Goal: Communication & Community: Answer question/provide support

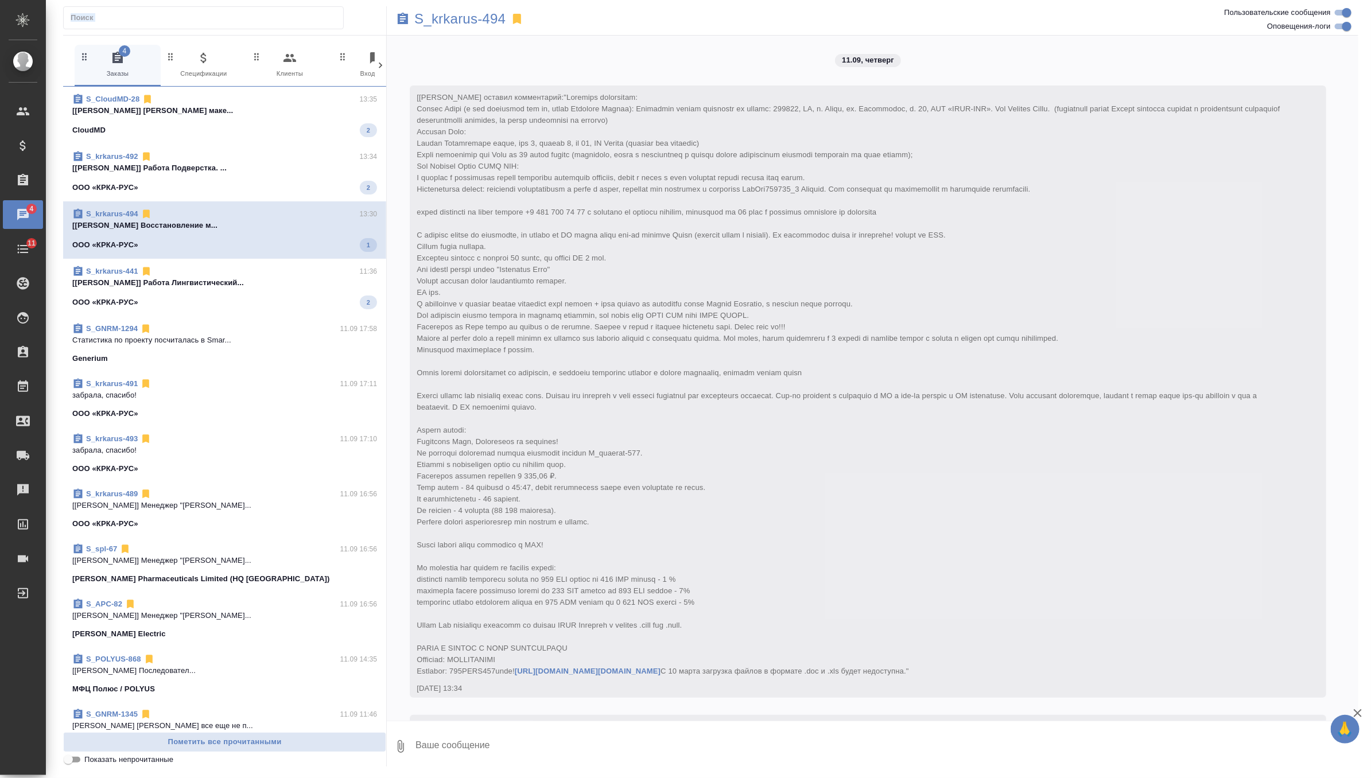
scroll to position [9213, 0]
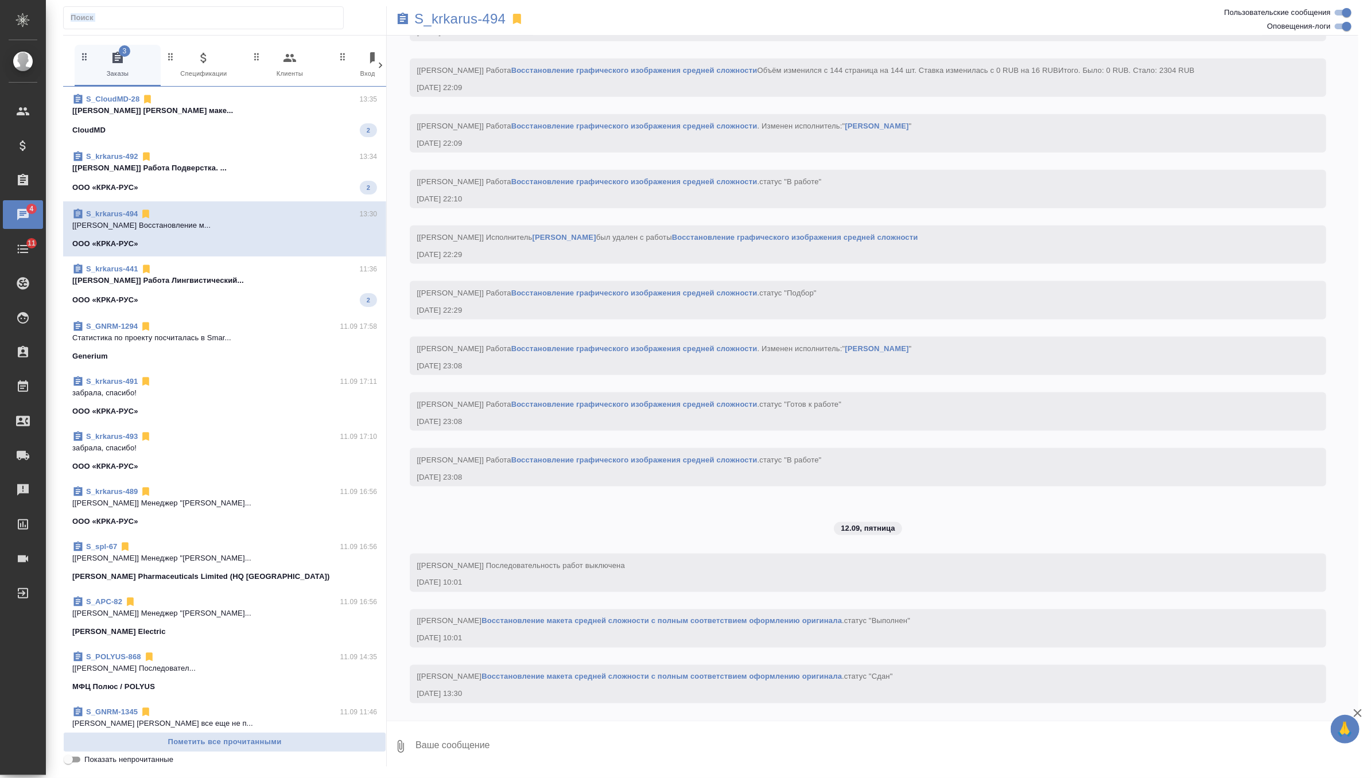
click at [199, 454] on span "S_krkarus-493 11.09 17:10 забрала, спасибо! ООО «КРКА-РУС»" at bounding box center [224, 451] width 305 height 41
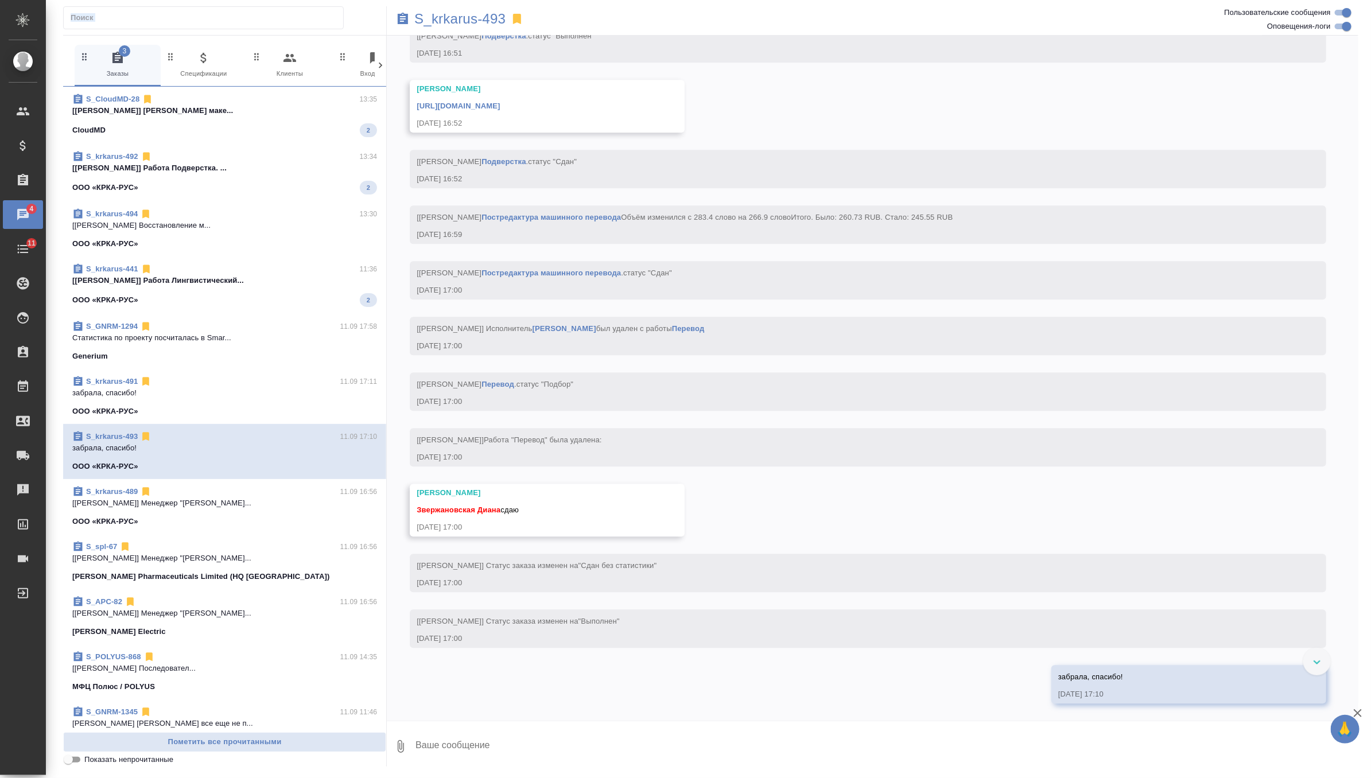
scroll to position [4539, 0]
click at [475, 752] on textarea at bounding box center [886, 746] width 944 height 39
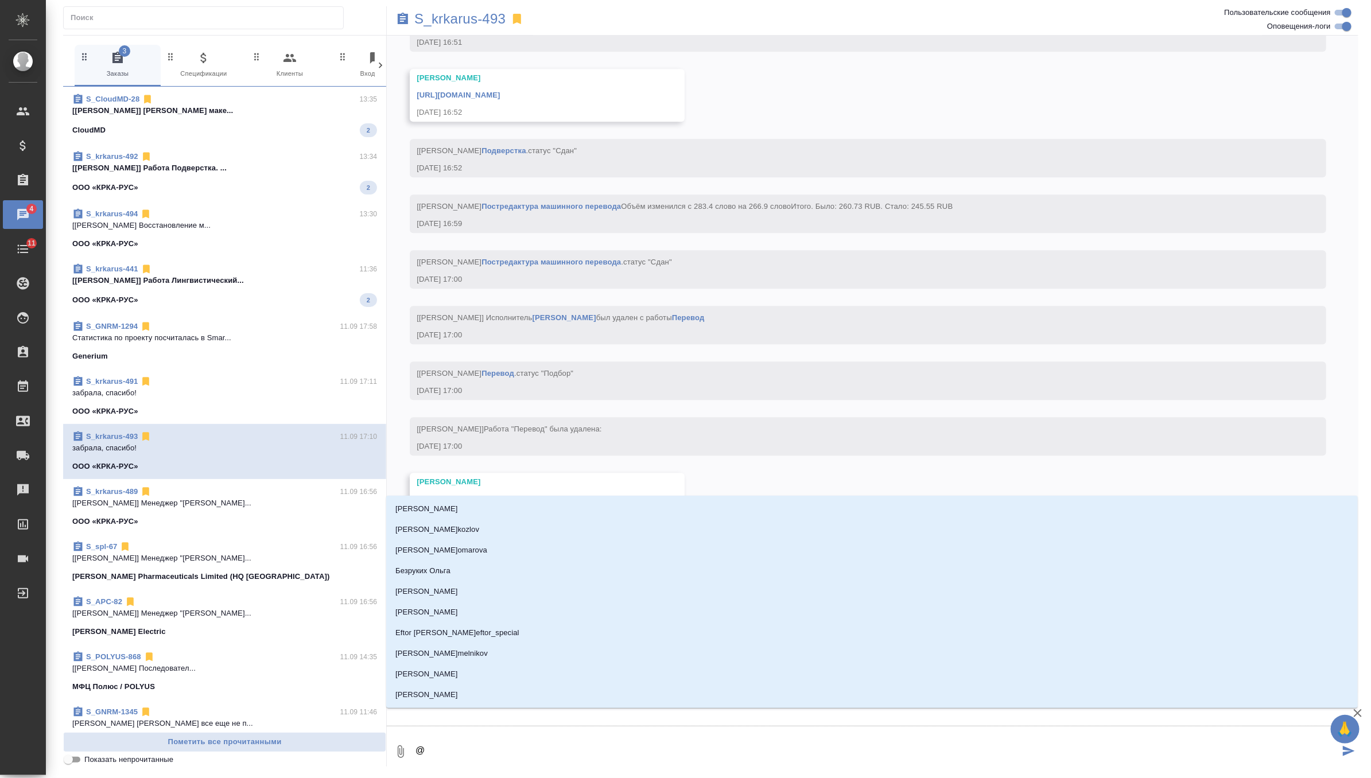
type textarea "@г"
type input "г"
type textarea "@гр"
type input "гр"
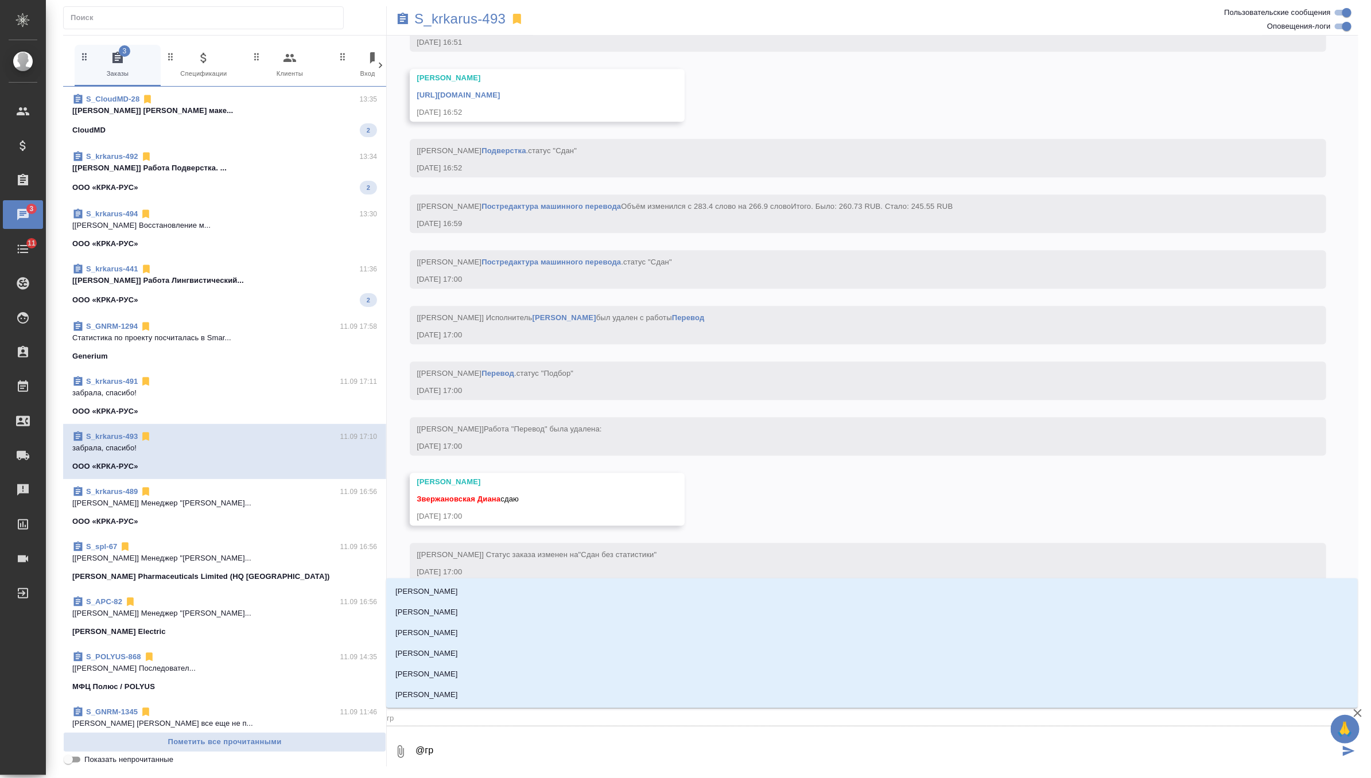
type textarea "@гра"
type input "гра"
type textarea "@граб"
type input "граб"
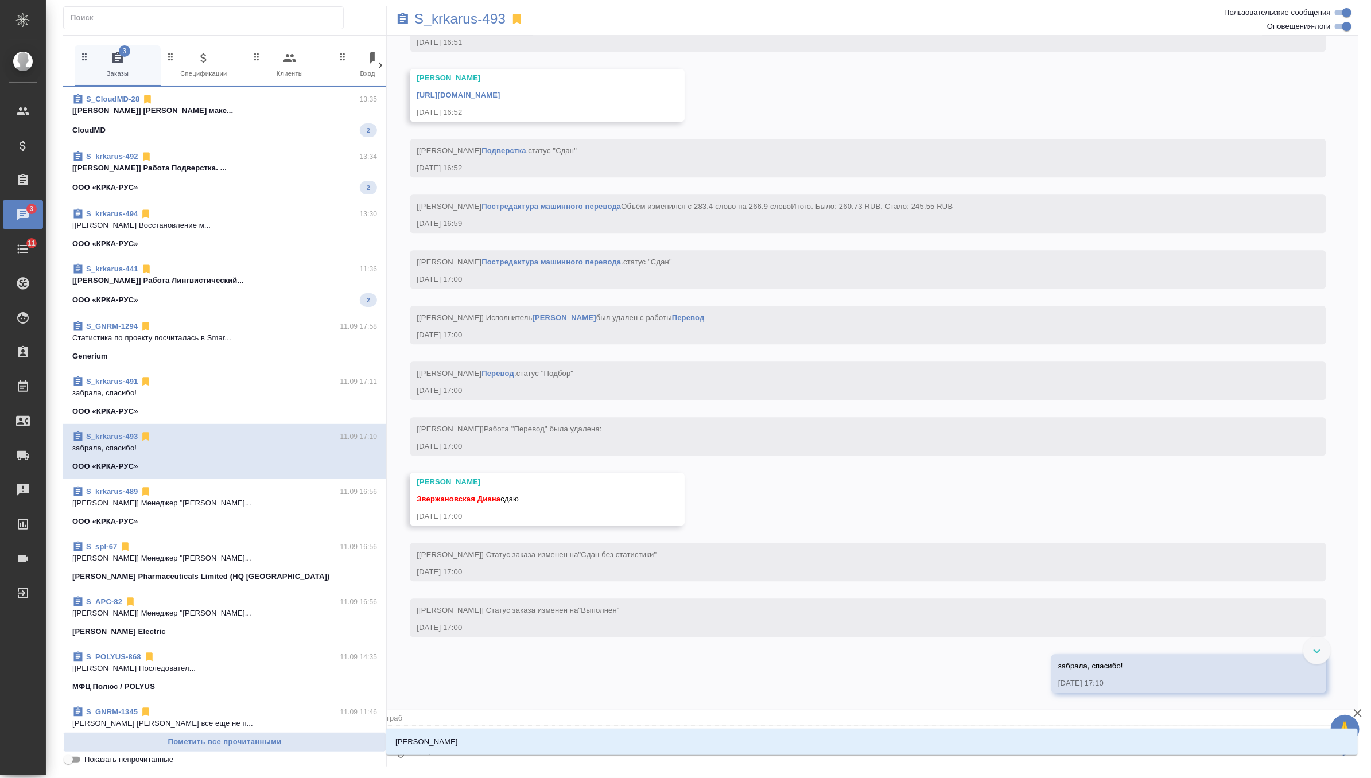
type textarea "@грабк"
type input "грабк"
type textarea "@грабко"
type input "грабко"
click at [486, 740] on li "[PERSON_NAME]" at bounding box center [872, 742] width 972 height 21
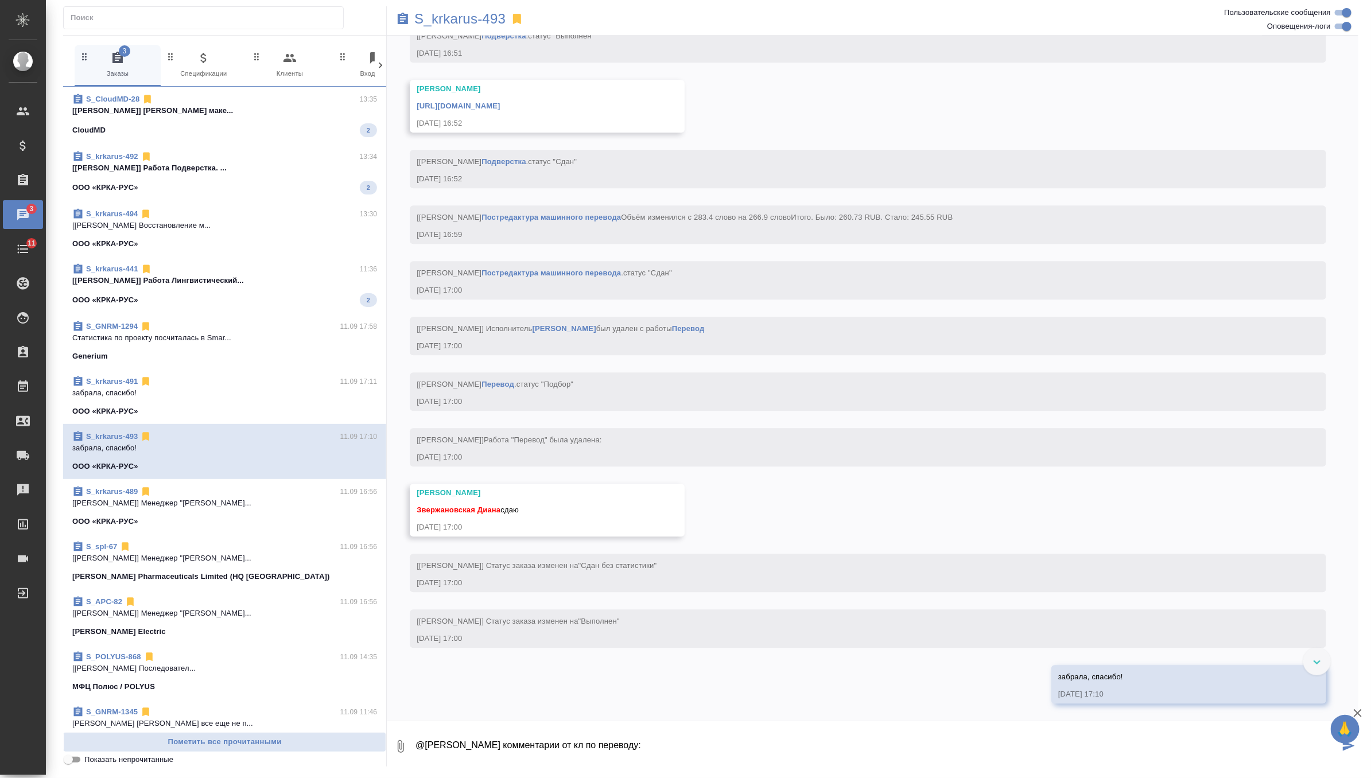
type textarea "@[PERSON_NAME] комментарии от кл по переводу:"
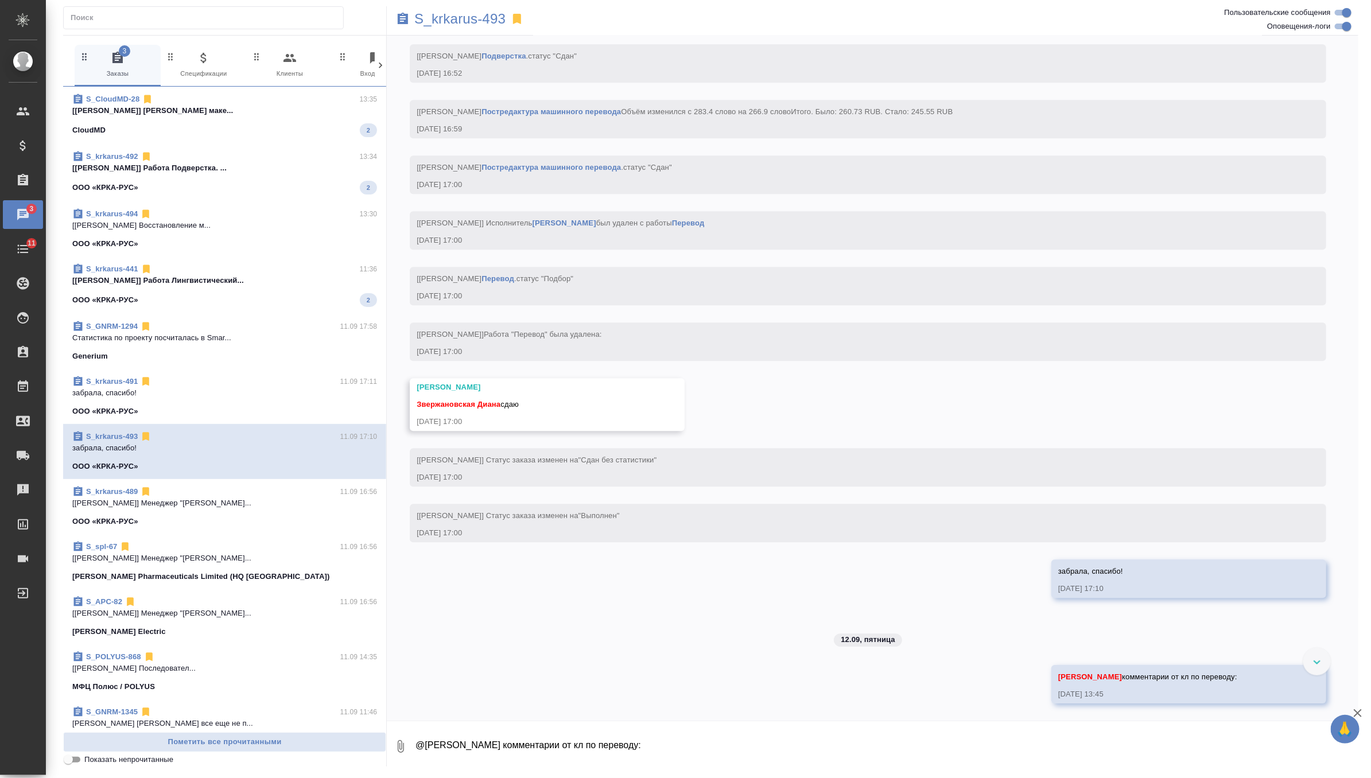
scroll to position [4690, 0]
click at [395, 746] on icon "button" at bounding box center [401, 747] width 14 height 14
click at [360, 687] on span "С локального диска" at bounding box center [315, 685] width 134 height 15
click at [0, 0] on input "С локального диска" at bounding box center [0, 0] width 0 height 0
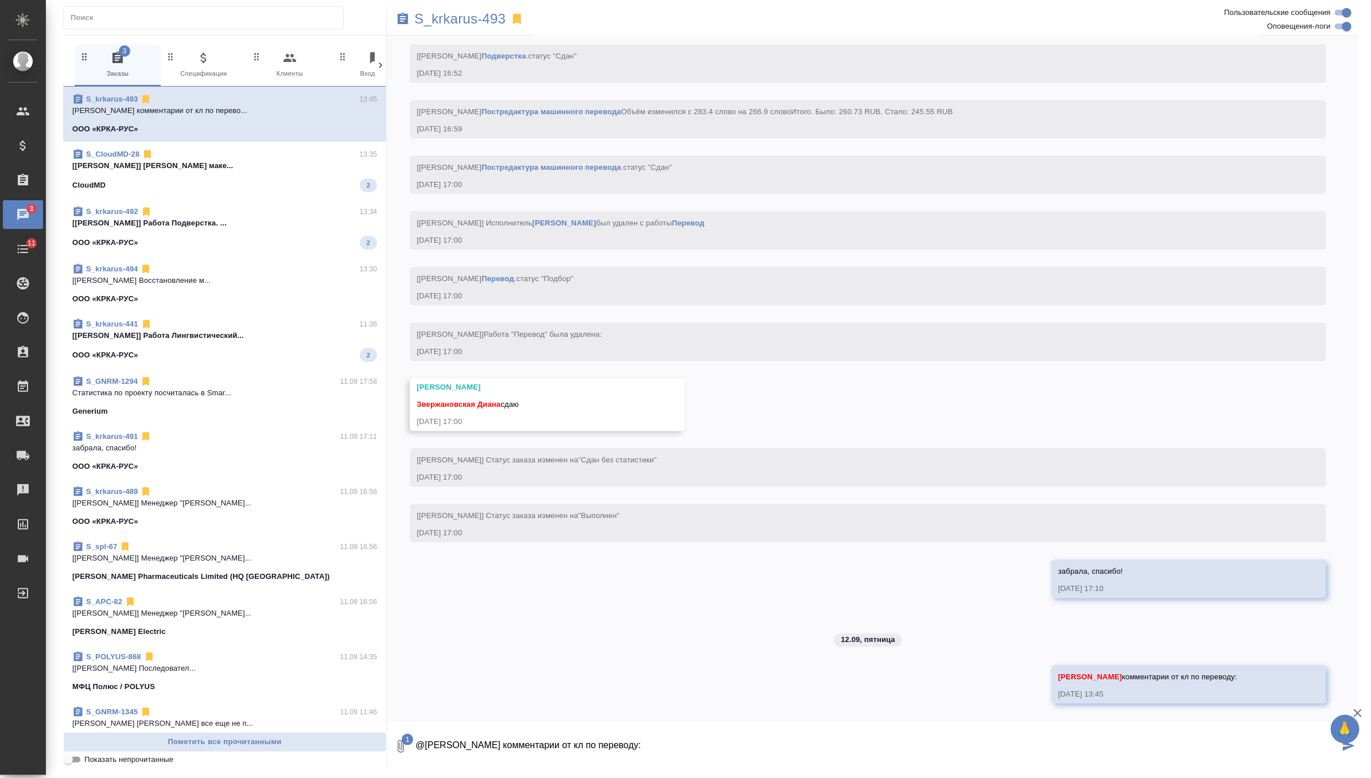
click at [567, 740] on textarea "@[PERSON_NAME] комментарии от кл по переводу:" at bounding box center [876, 746] width 925 height 39
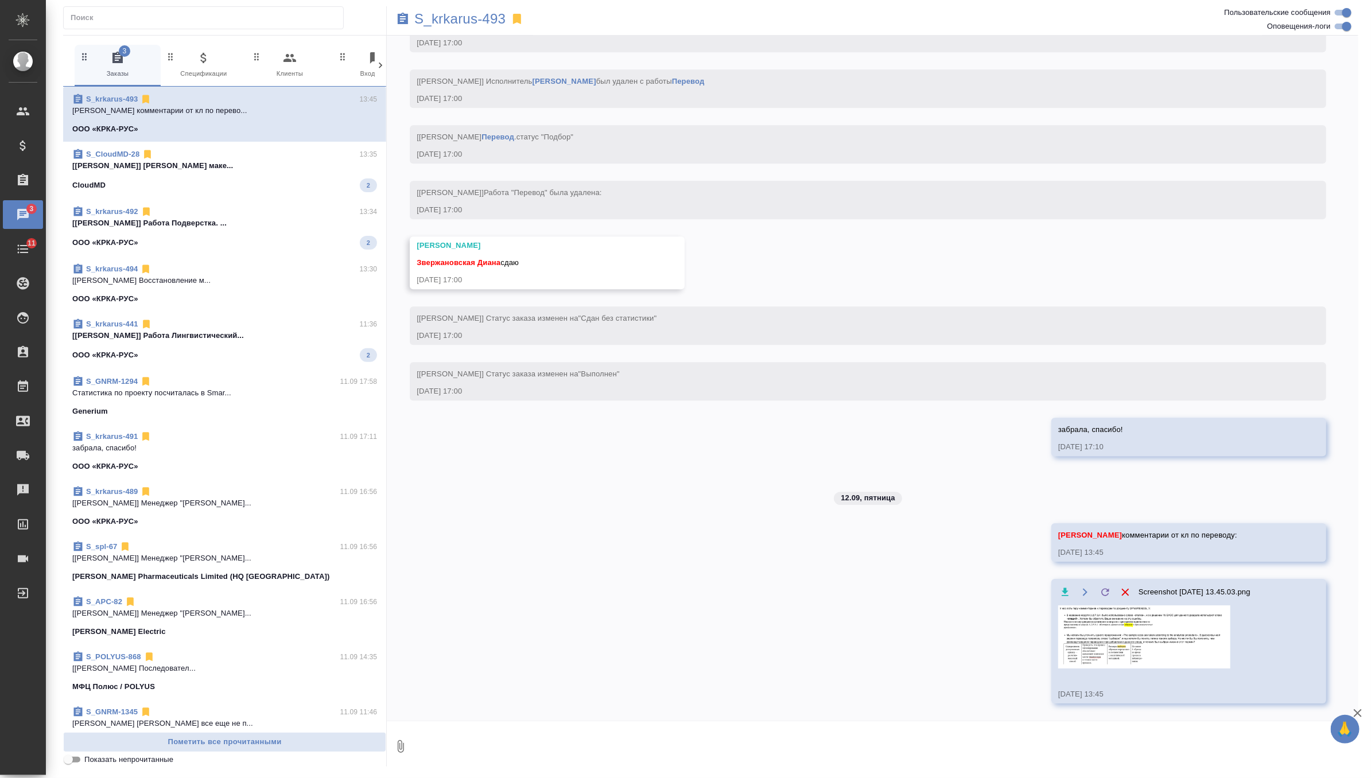
scroll to position [4832, 0]
click at [1115, 630] on img at bounding box center [1144, 636] width 172 height 63
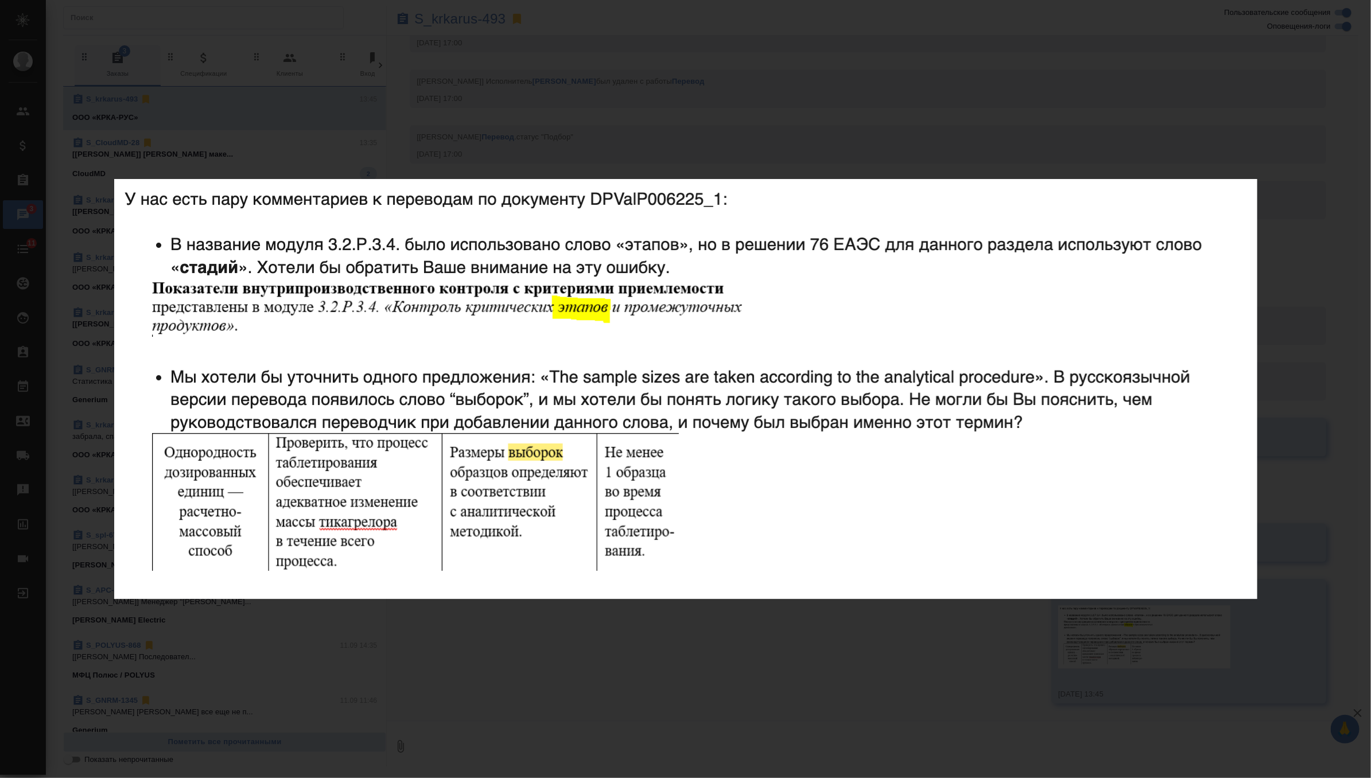
click at [689, 129] on div "Screenshot [DATE] 13.45.03.png 1 of 1" at bounding box center [685, 389] width 1371 height 778
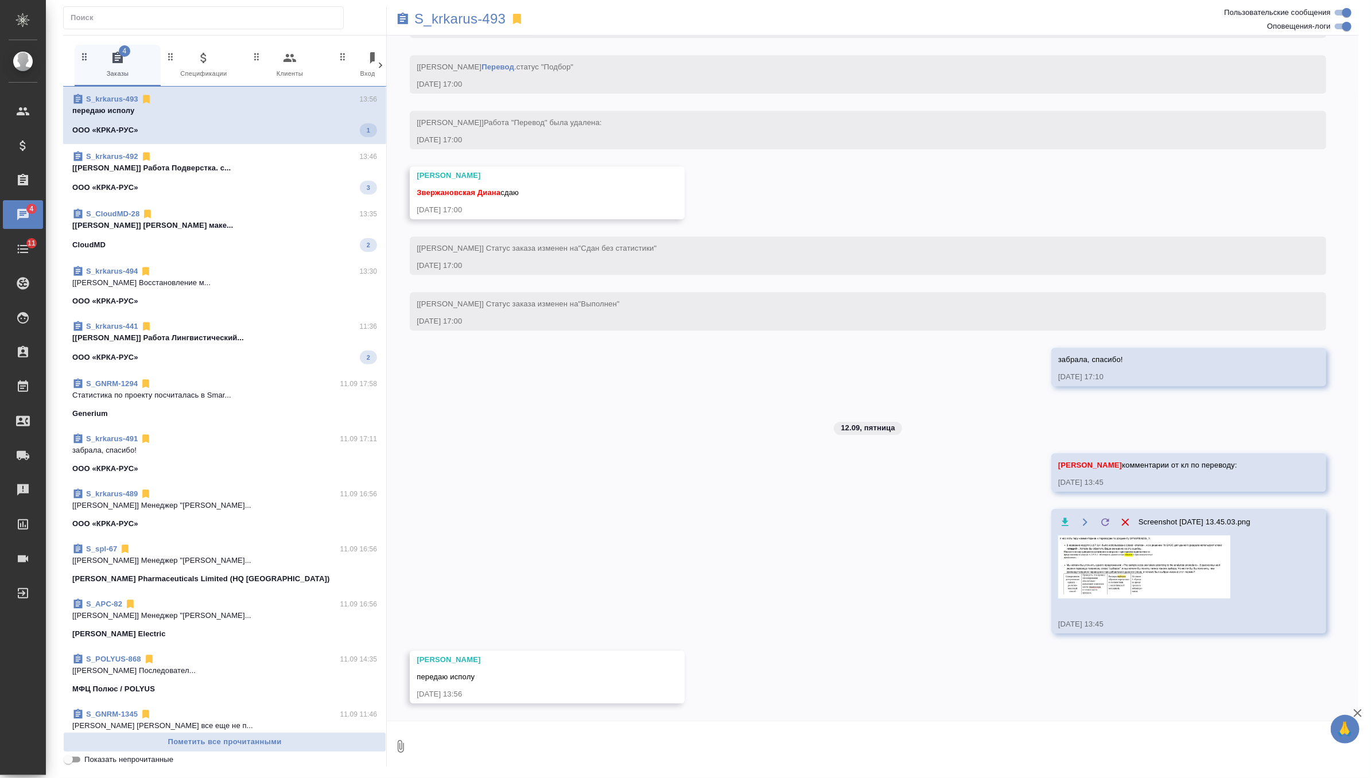
scroll to position [4902, 0]
